Goal: Task Accomplishment & Management: Use online tool/utility

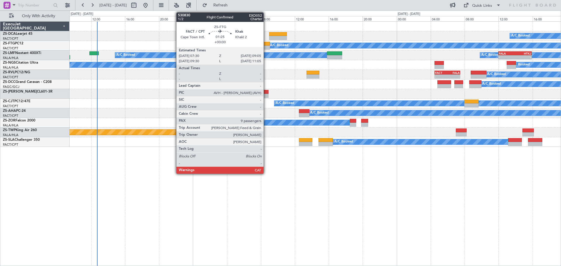
click at [266, 44] on div at bounding box center [263, 44] width 14 height 4
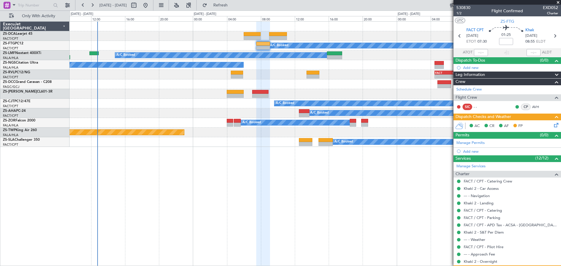
click at [557, 2] on span at bounding box center [558, 2] width 6 height 5
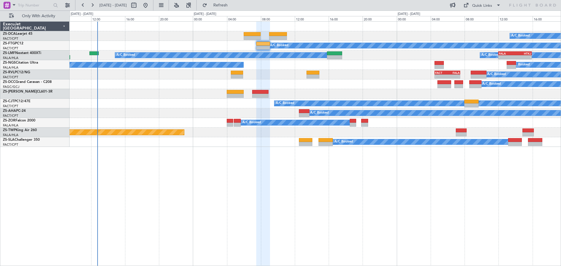
type input "0"
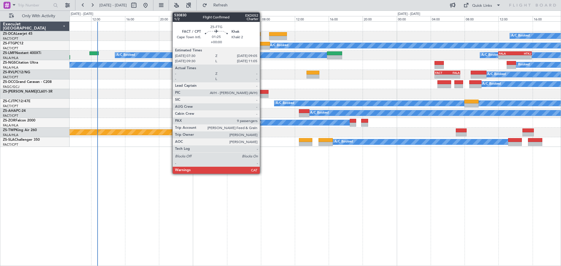
click at [262, 45] on div at bounding box center [263, 44] width 14 height 4
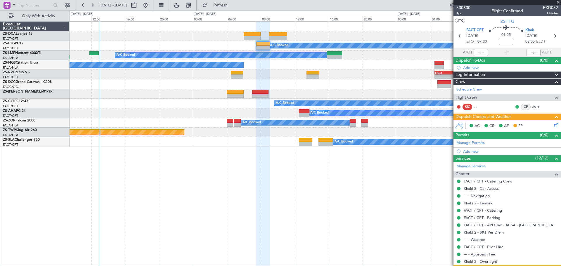
click at [558, 2] on span at bounding box center [558, 2] width 6 height 5
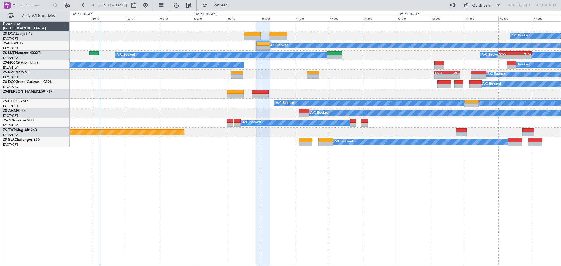
type input "0"
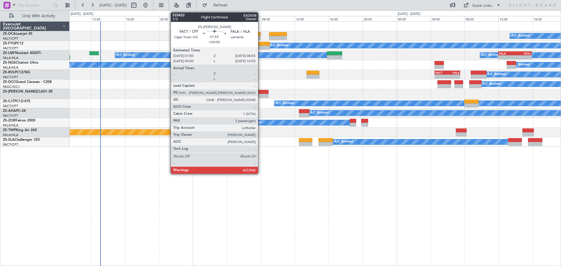
click at [261, 95] on div at bounding box center [260, 96] width 16 height 4
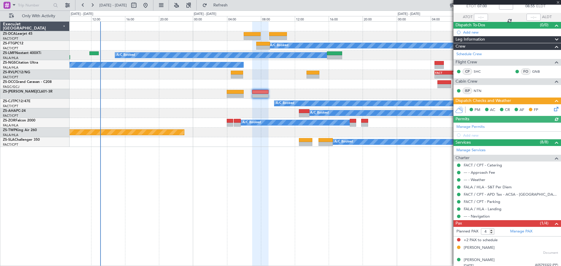
scroll to position [39, 0]
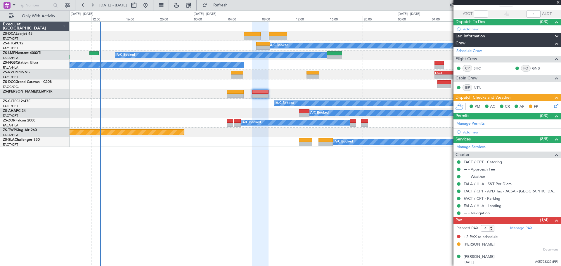
click at [559, 2] on span at bounding box center [558, 2] width 6 height 5
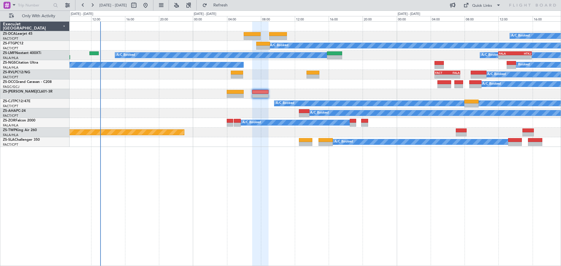
type input "0"
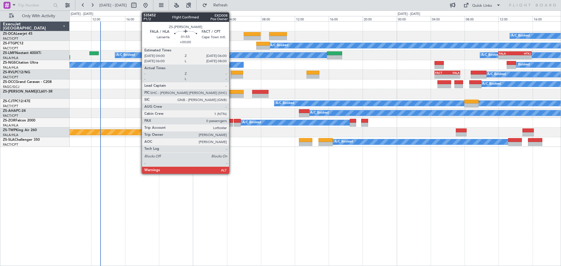
click at [232, 95] on div at bounding box center [235, 96] width 17 height 4
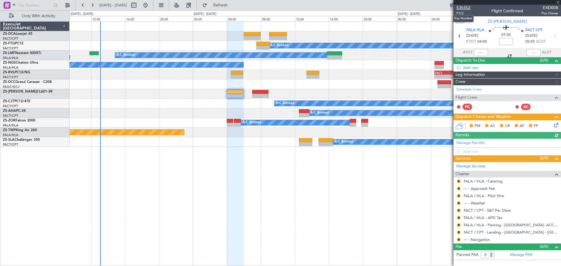
click at [465, 8] on span "535452" at bounding box center [463, 8] width 14 height 6
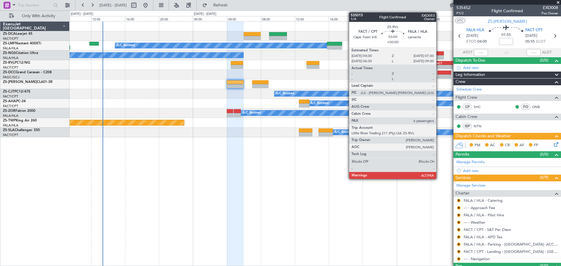
click at [439, 65] on div "-" at bounding box center [441, 67] width 12 height 4
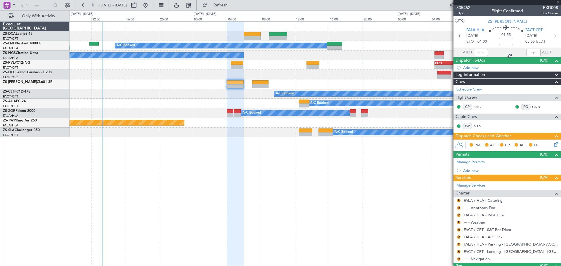
type input "6"
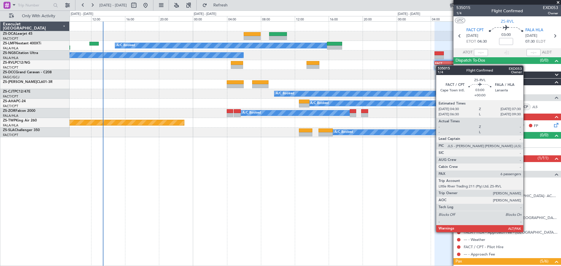
click at [439, 65] on div "-" at bounding box center [441, 67] width 12 height 4
